Goal: Task Accomplishment & Management: Use online tool/utility

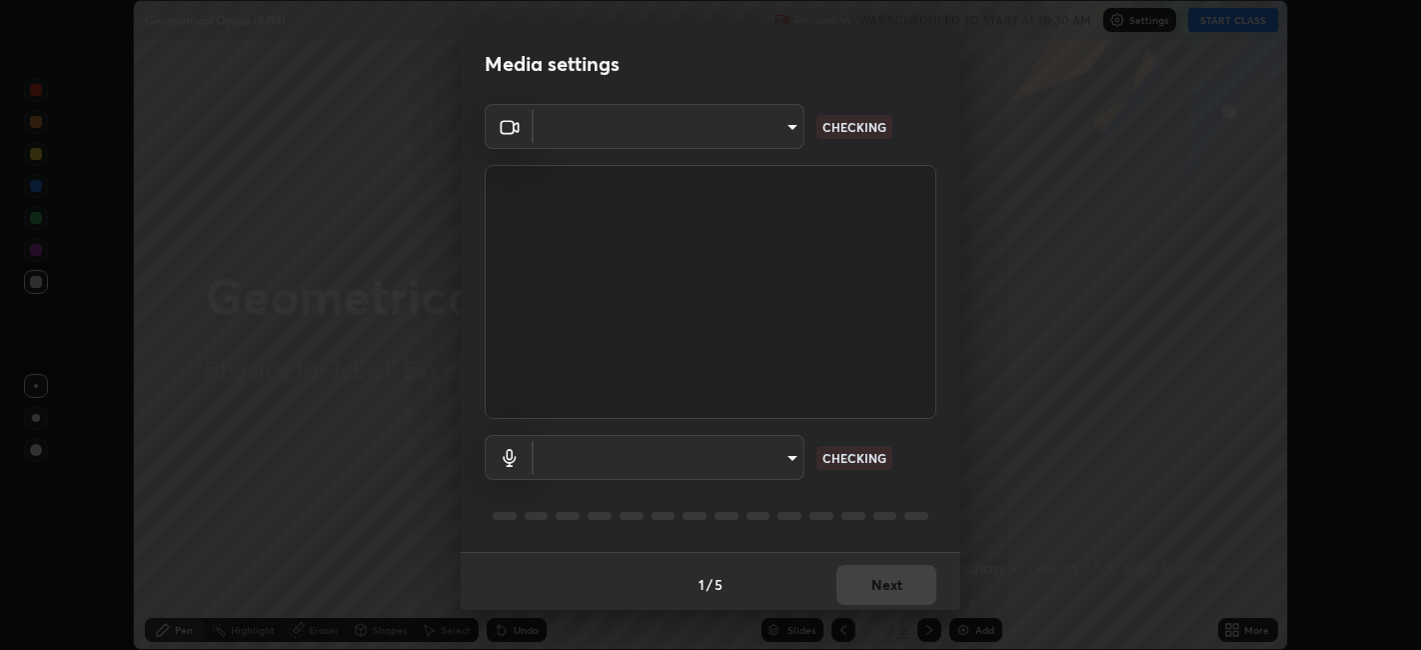
scroll to position [5, 0]
type input "052f9b30e05f62bb2e590cb50044ac96a00de3eab8a32c7a625fc31ec407be61"
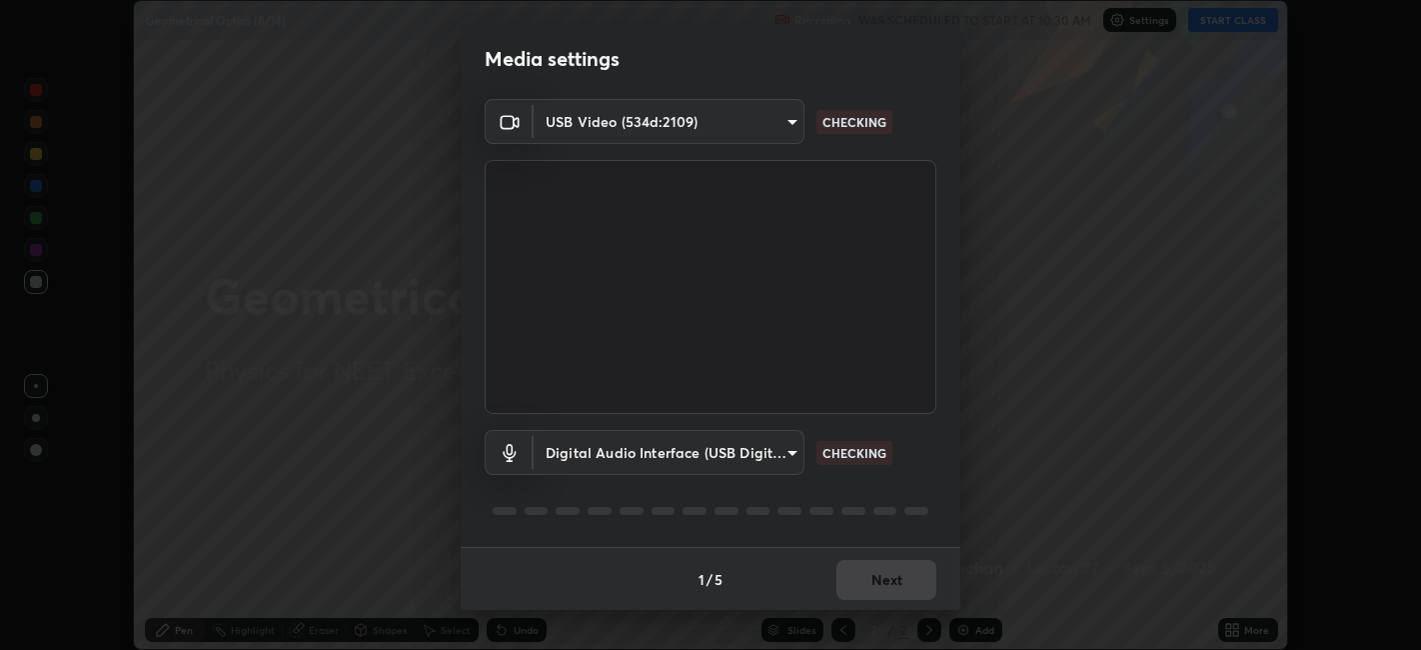
click at [770, 460] on body "Erase all Geometrical Optics (8/14) Recording WAS SCHEDULED TO START AT 10:30 A…" at bounding box center [710, 325] width 1421 height 650
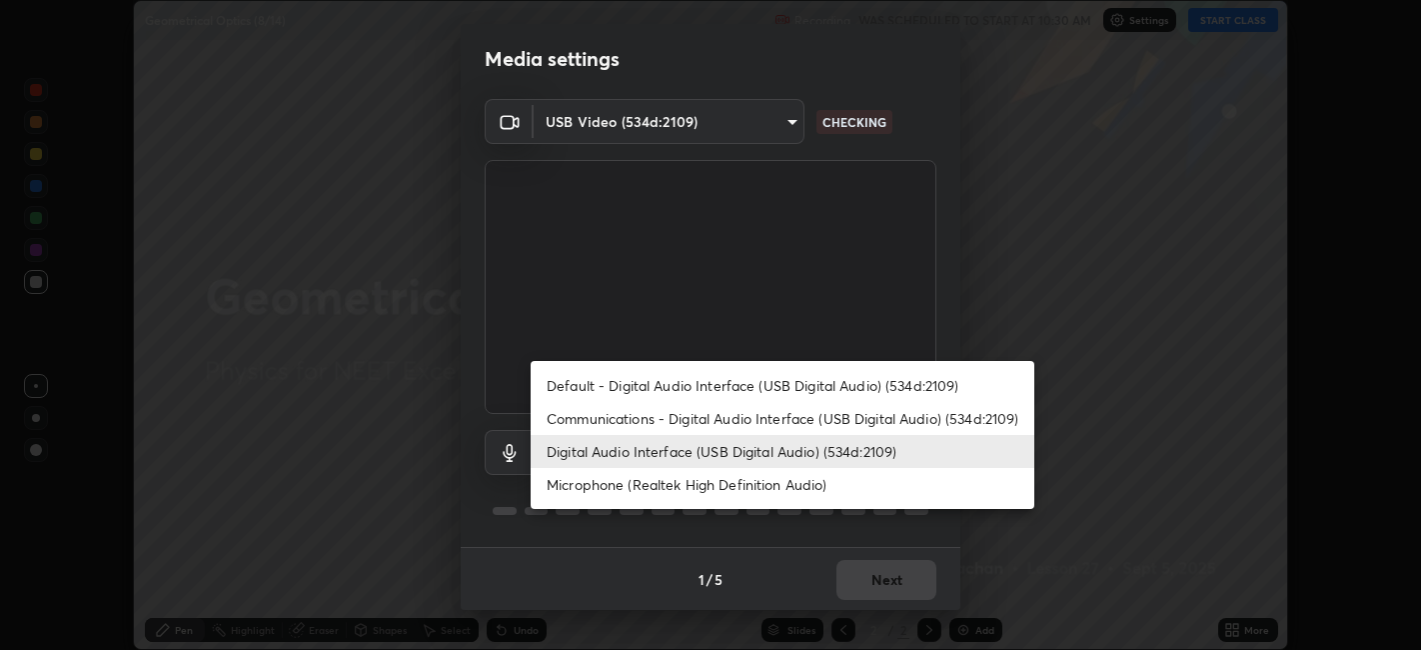
click at [788, 386] on li "Default - Digital Audio Interface (USB Digital Audio) (534d:2109)" at bounding box center [783, 385] width 504 height 33
type input "default"
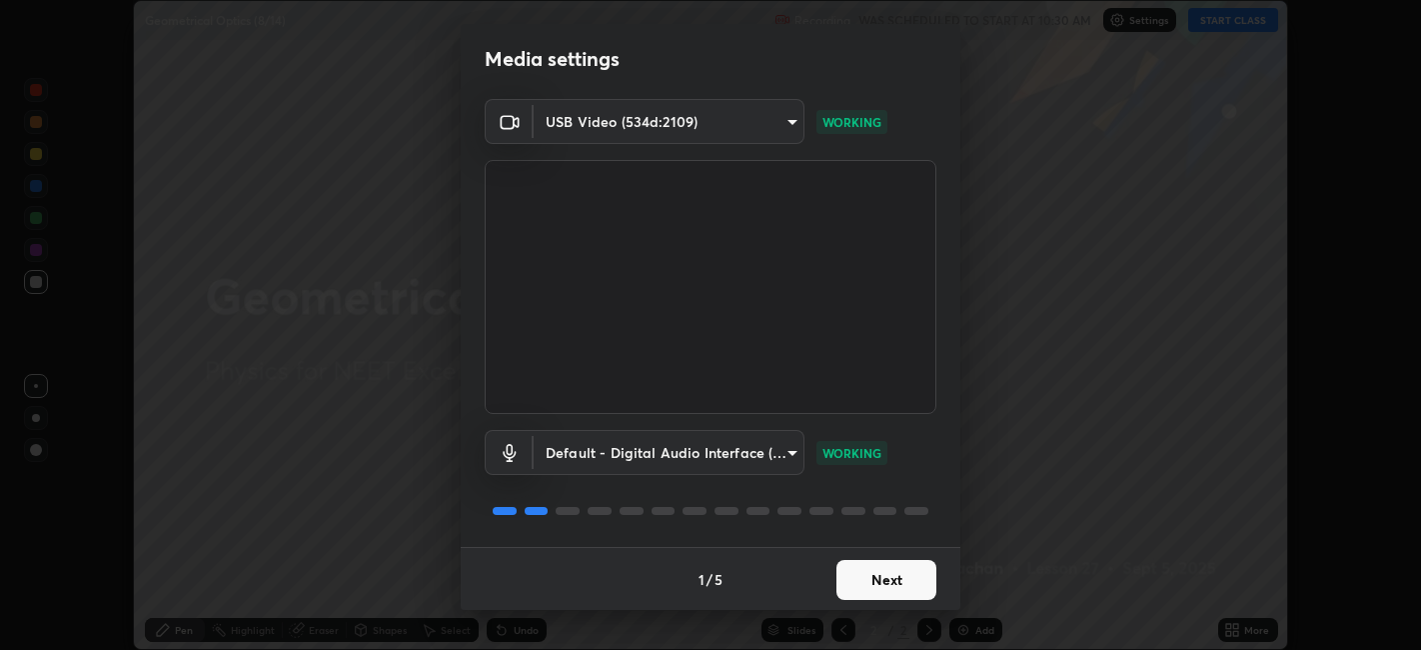
click at [890, 570] on button "Next" at bounding box center [887, 580] width 100 height 40
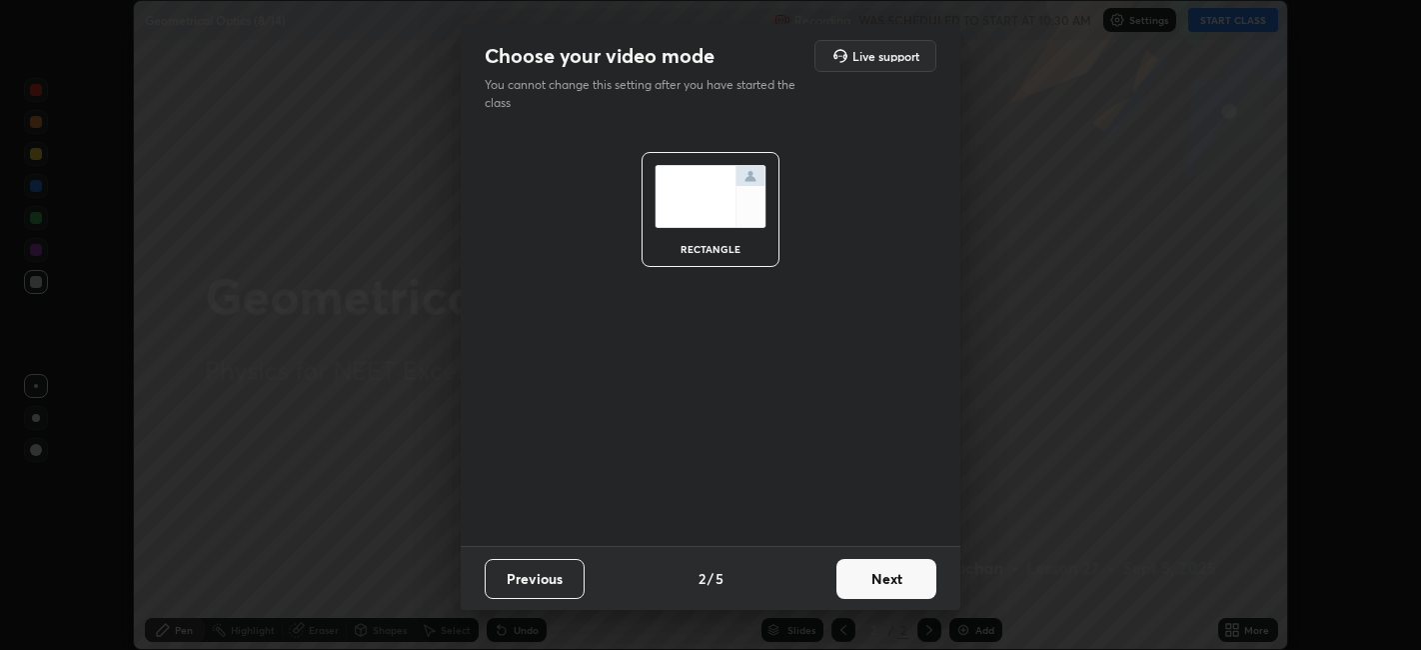
click at [890, 570] on button "Next" at bounding box center [887, 579] width 100 height 40
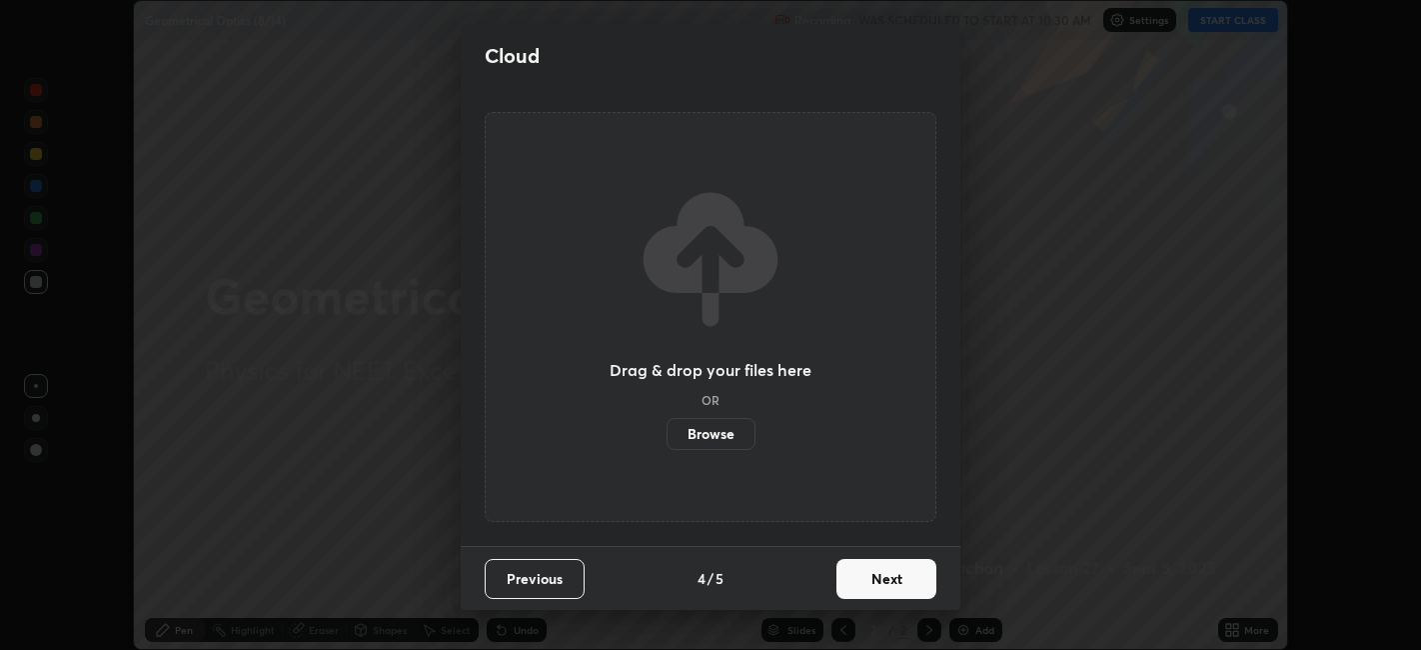
click at [889, 582] on button "Next" at bounding box center [887, 579] width 100 height 40
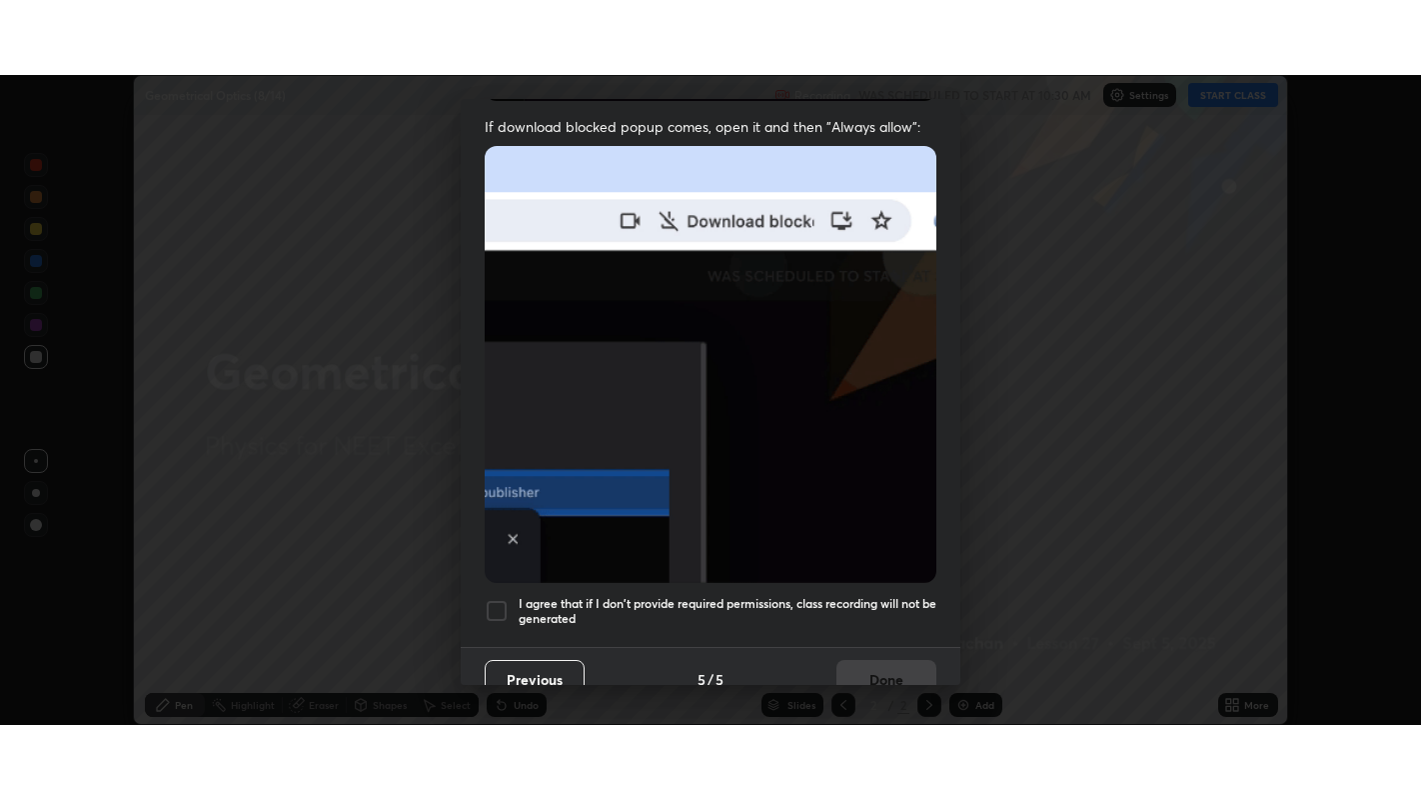
scroll to position [413, 0]
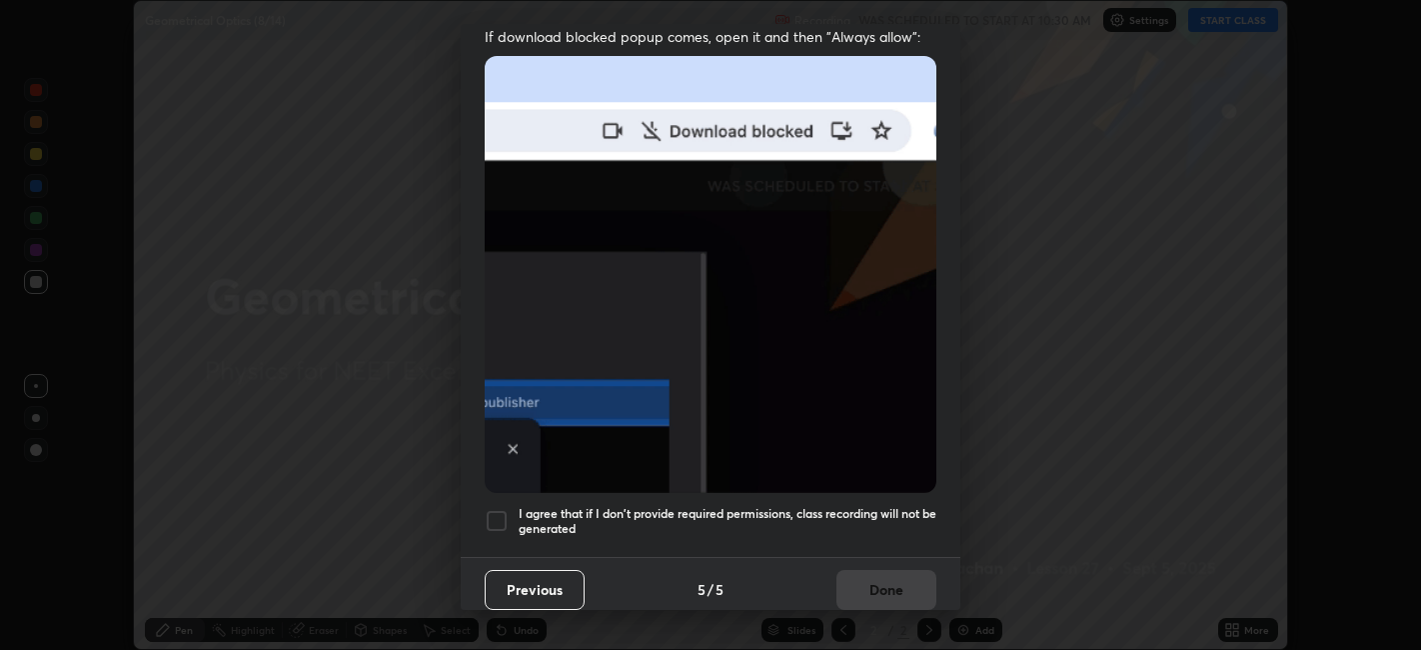
click at [865, 517] on h5 "I agree that if I don't provide required permissions, class recording will not …" at bounding box center [728, 521] width 418 height 31
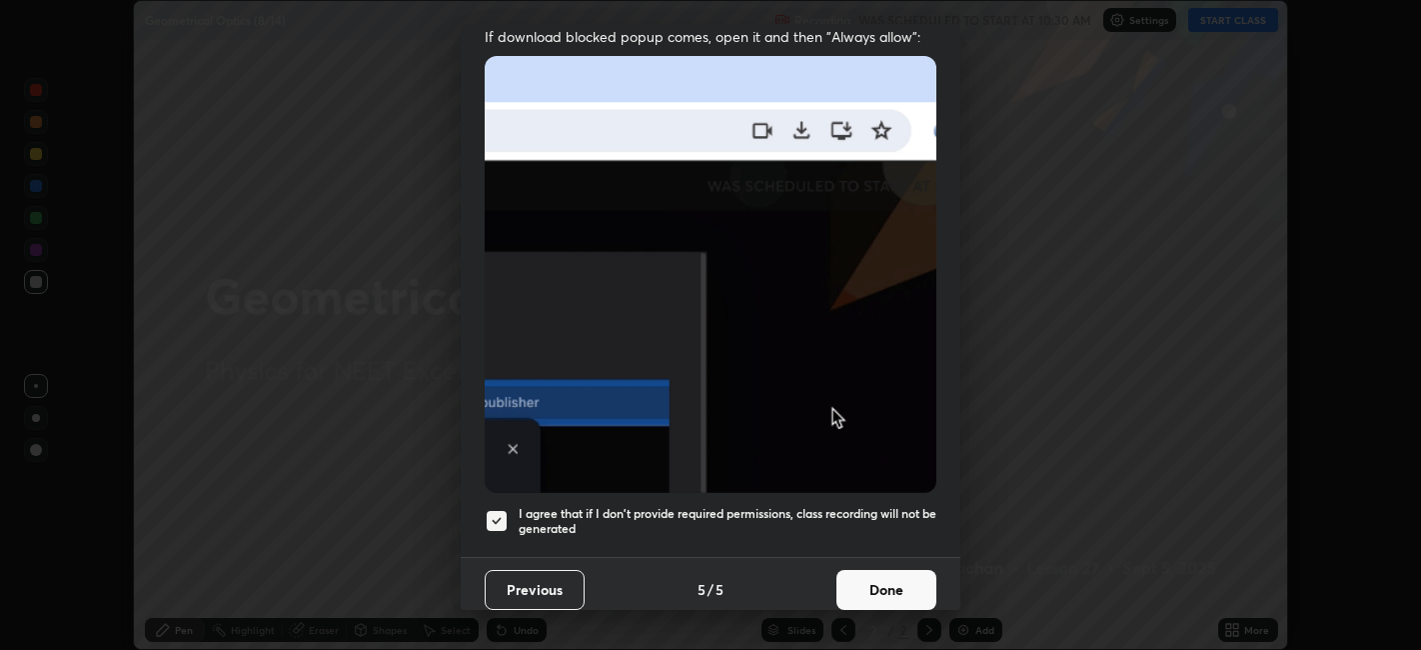
click at [885, 580] on button "Done" at bounding box center [887, 590] width 100 height 40
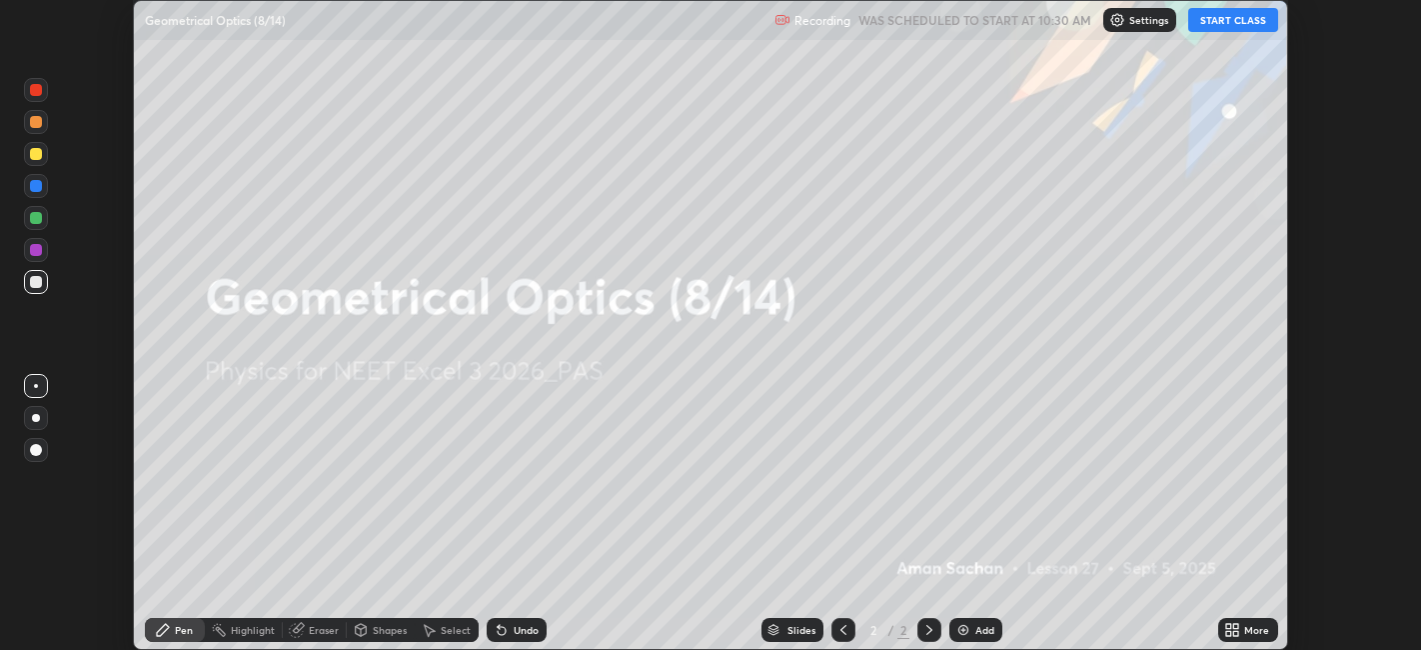
click at [1216, 24] on button "START CLASS" at bounding box center [1233, 20] width 90 height 24
click at [1236, 633] on icon at bounding box center [1236, 633] width 5 height 5
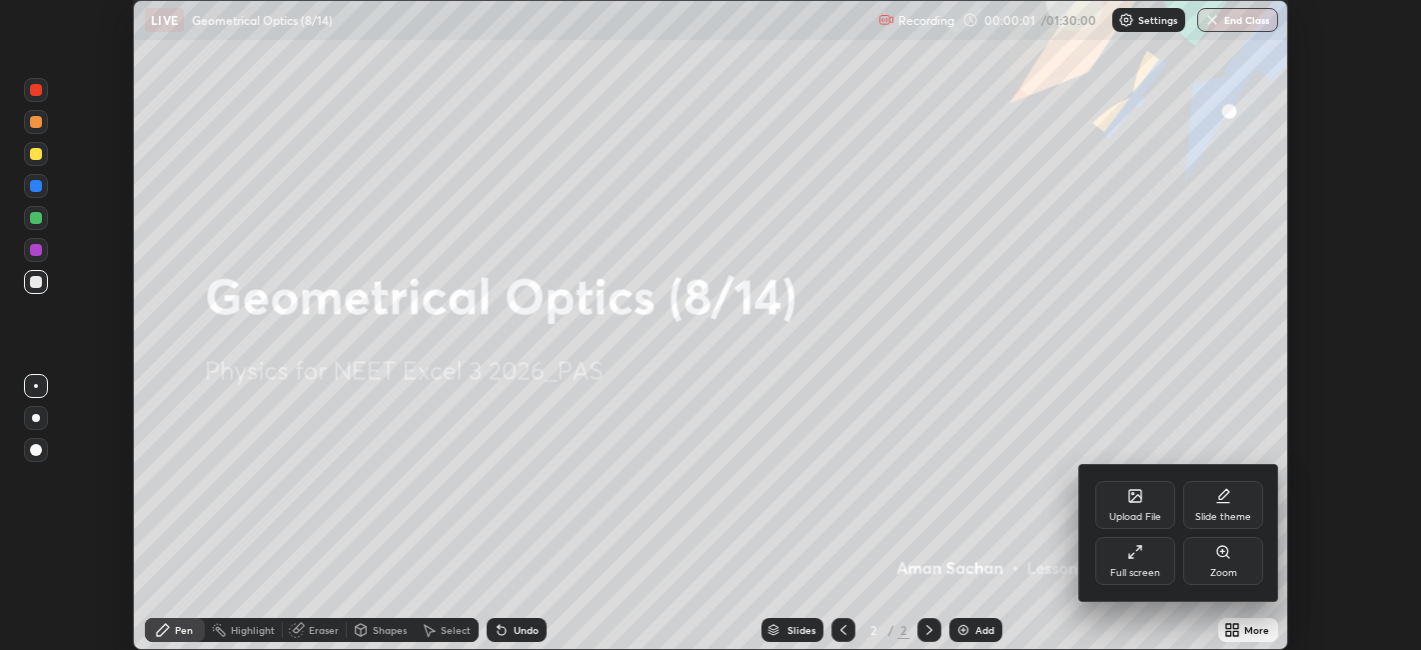
click at [1153, 563] on div "Full screen" at bounding box center [1135, 561] width 80 height 48
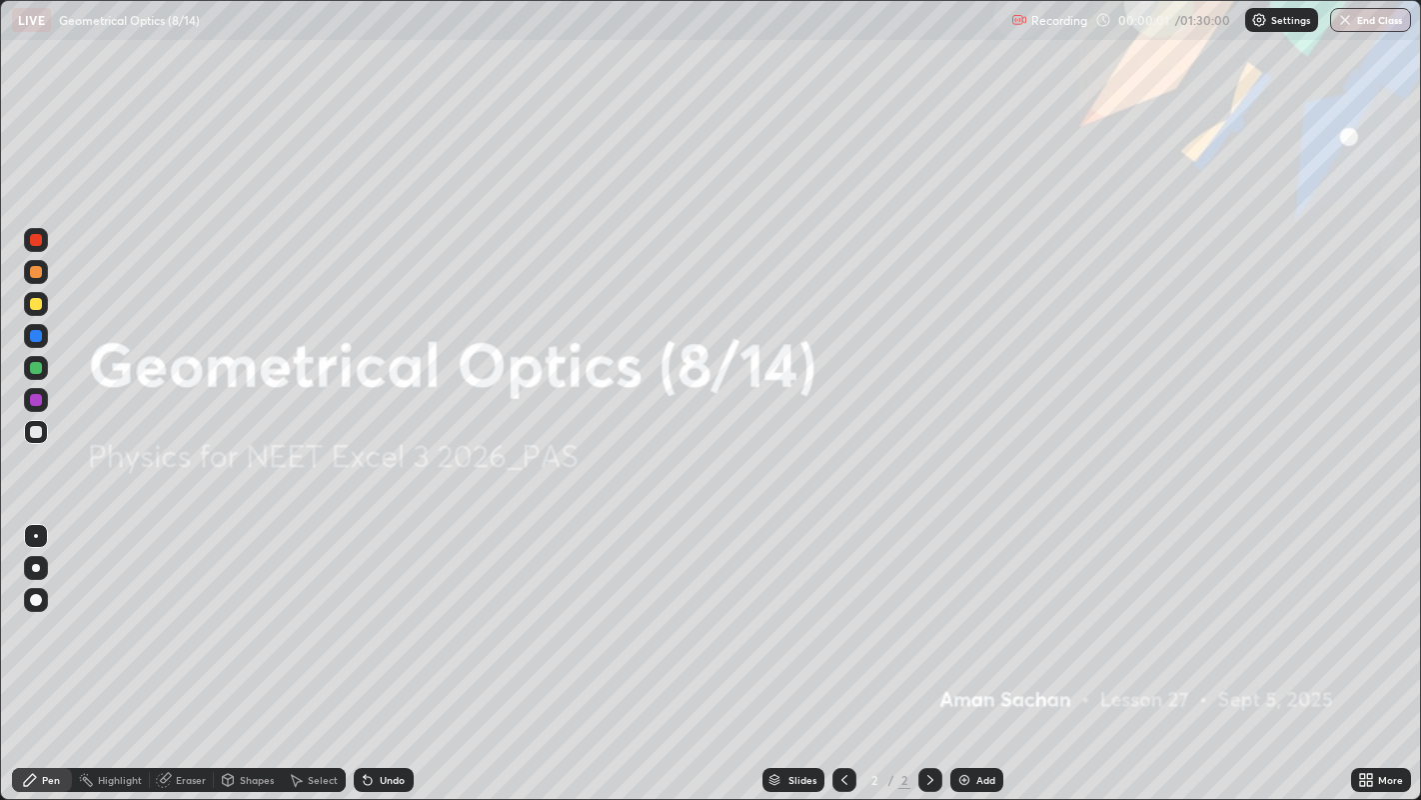
scroll to position [800, 1421]
click at [1364, 14] on button "End Class" at bounding box center [1370, 20] width 81 height 24
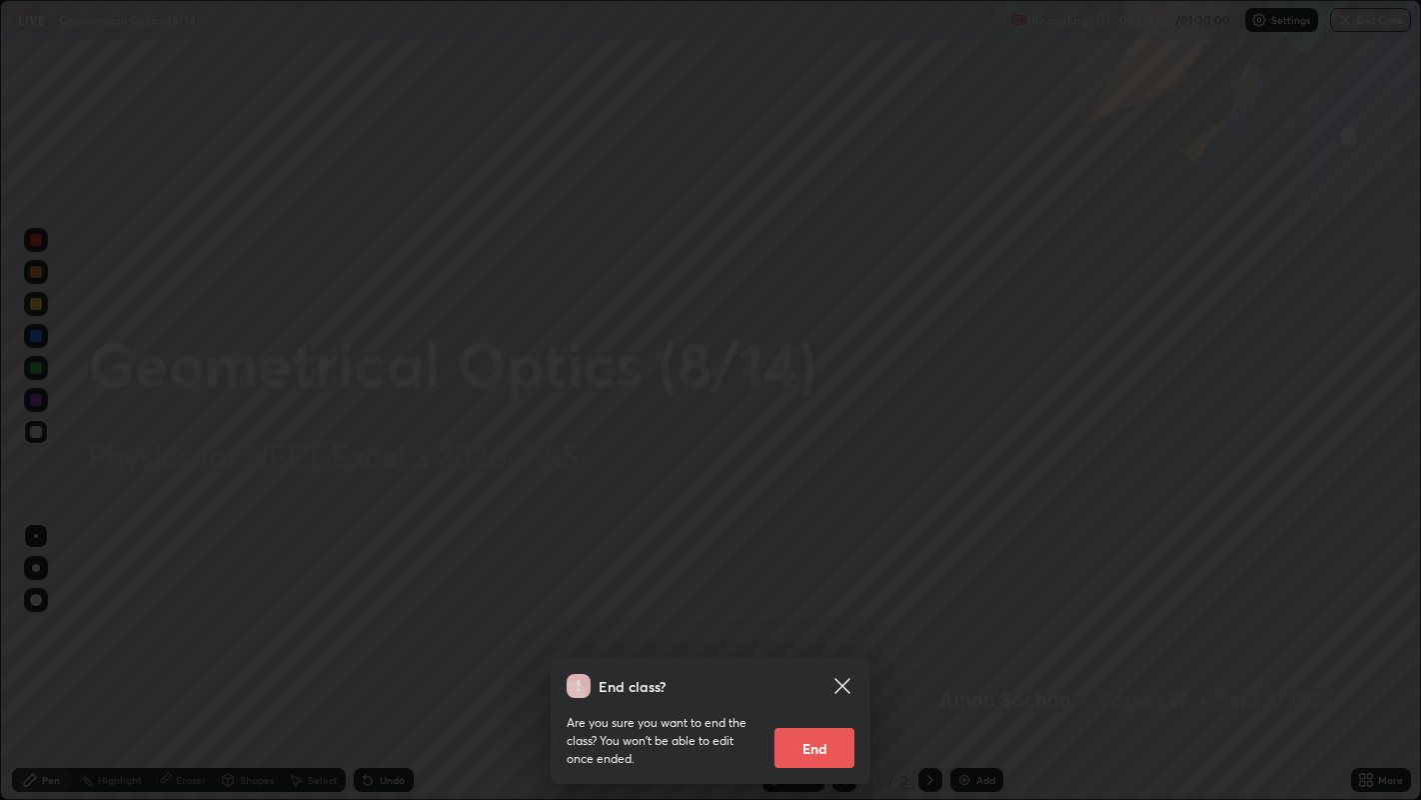
click at [821, 649] on button "End" at bounding box center [815, 748] width 80 height 40
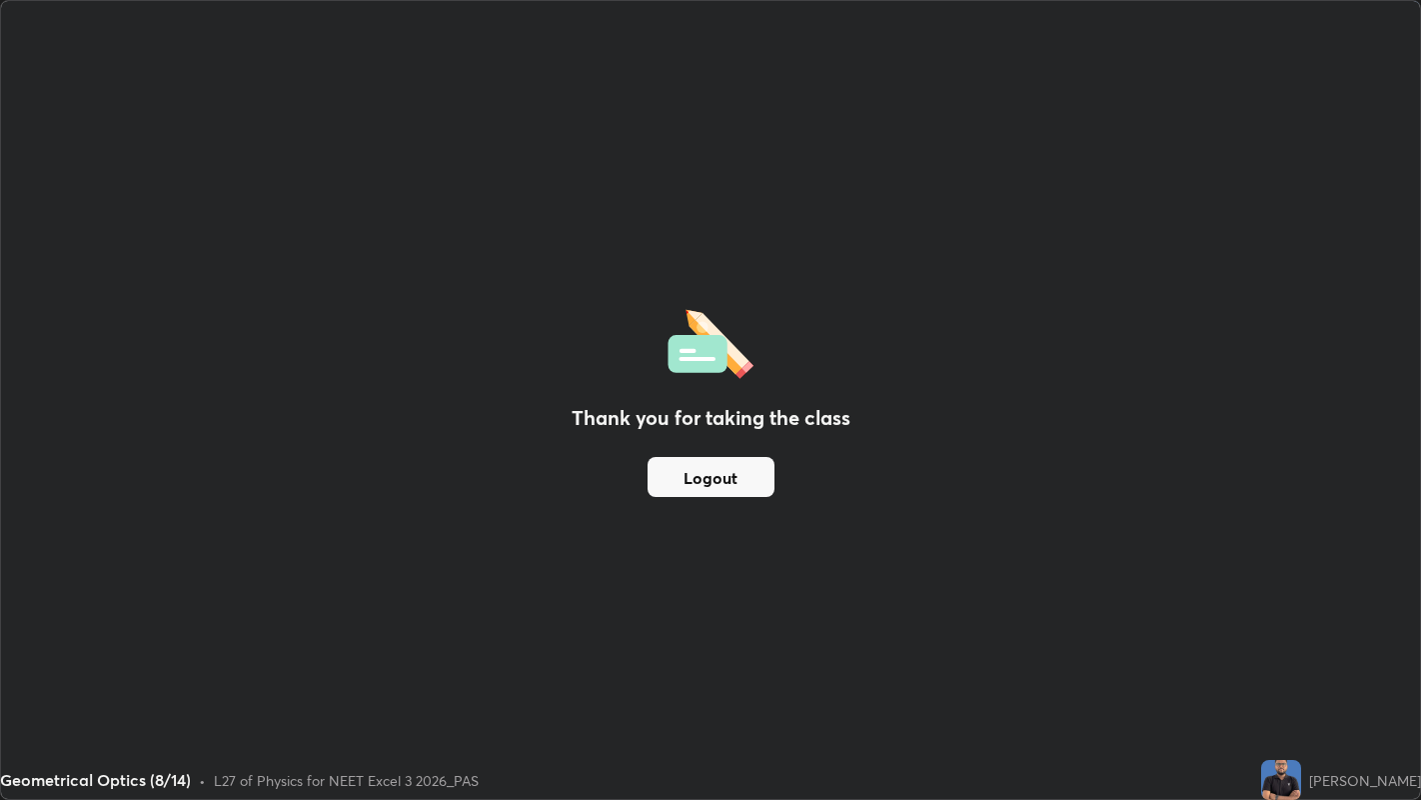
click at [746, 481] on button "Logout" at bounding box center [711, 477] width 127 height 40
